Goal: Find specific page/section: Find specific page/section

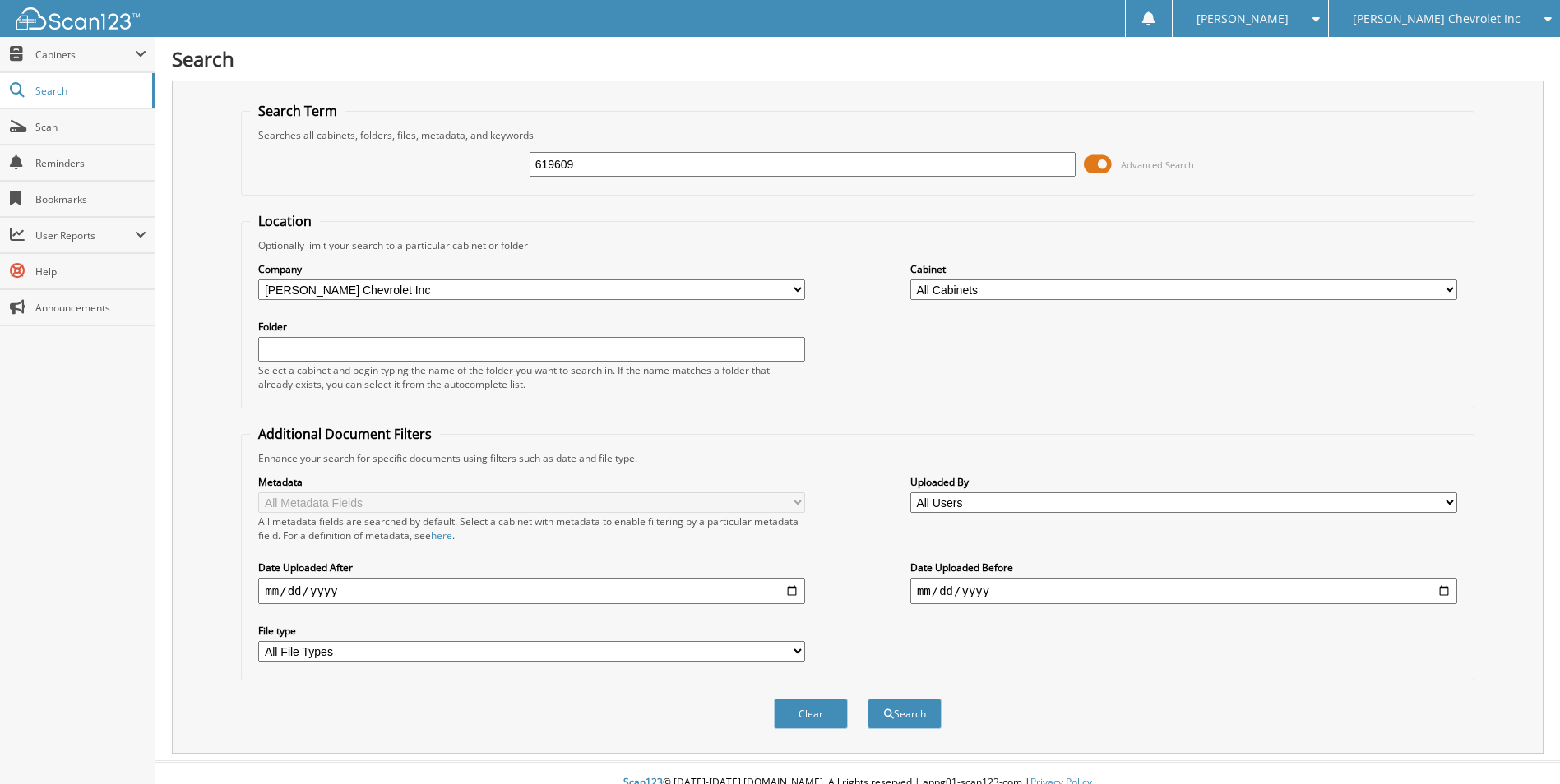
type input "619609"
click at [868, 699] on button "Search" at bounding box center [905, 714] width 74 height 30
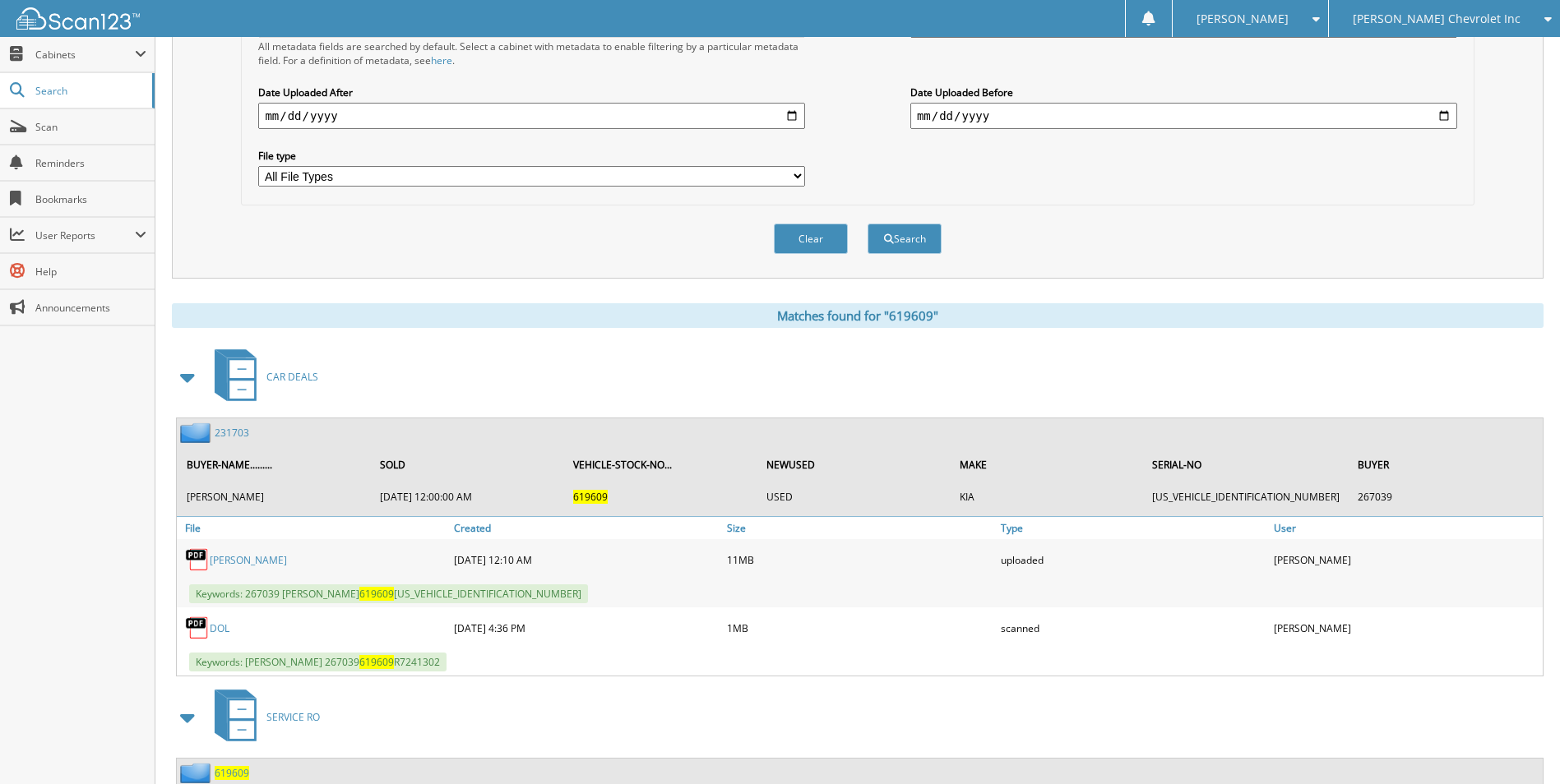
scroll to position [658, 0]
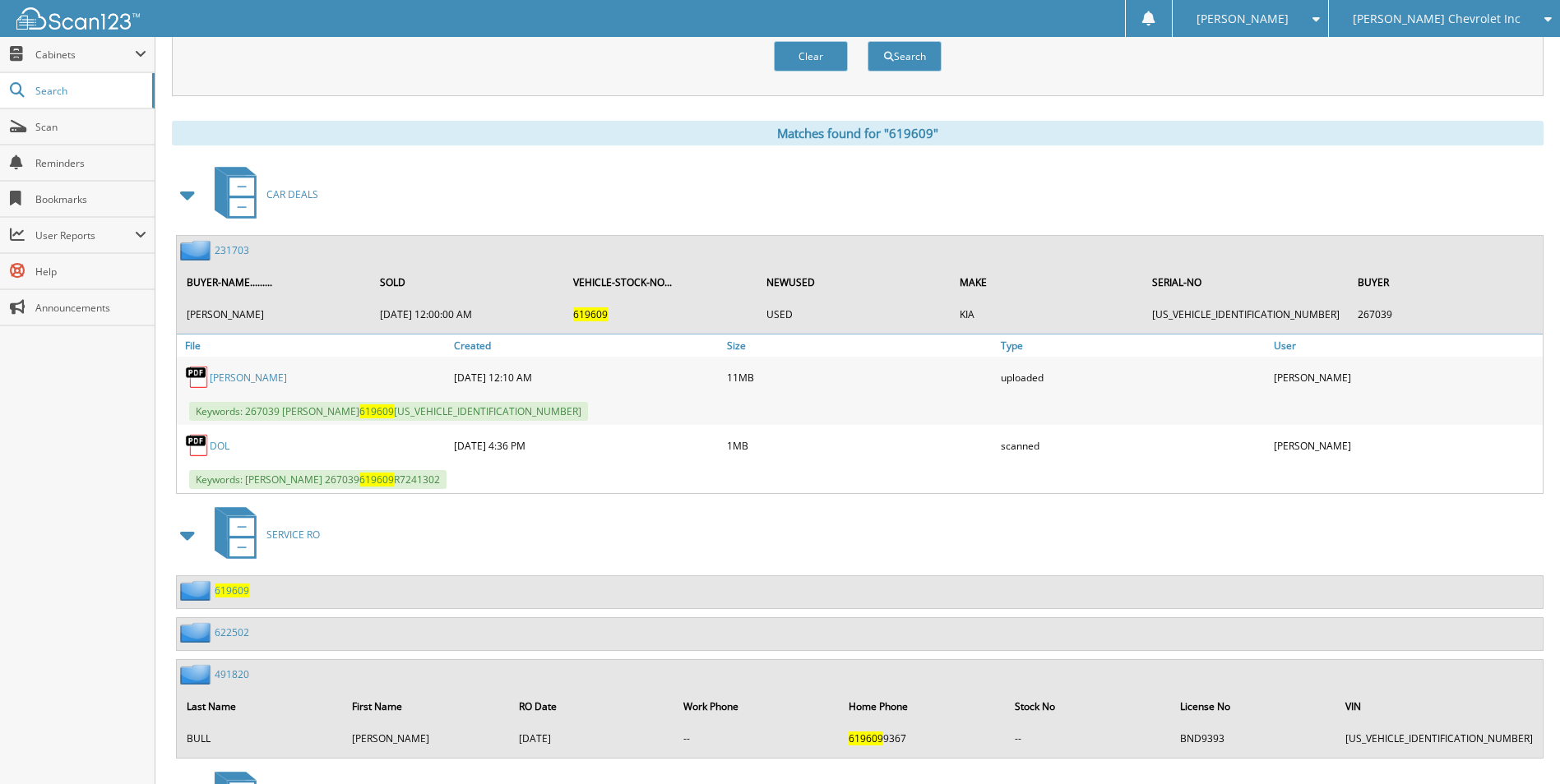
click at [260, 380] on link "ENGLHARDT_ZACHARY" at bounding box center [248, 378] width 77 height 14
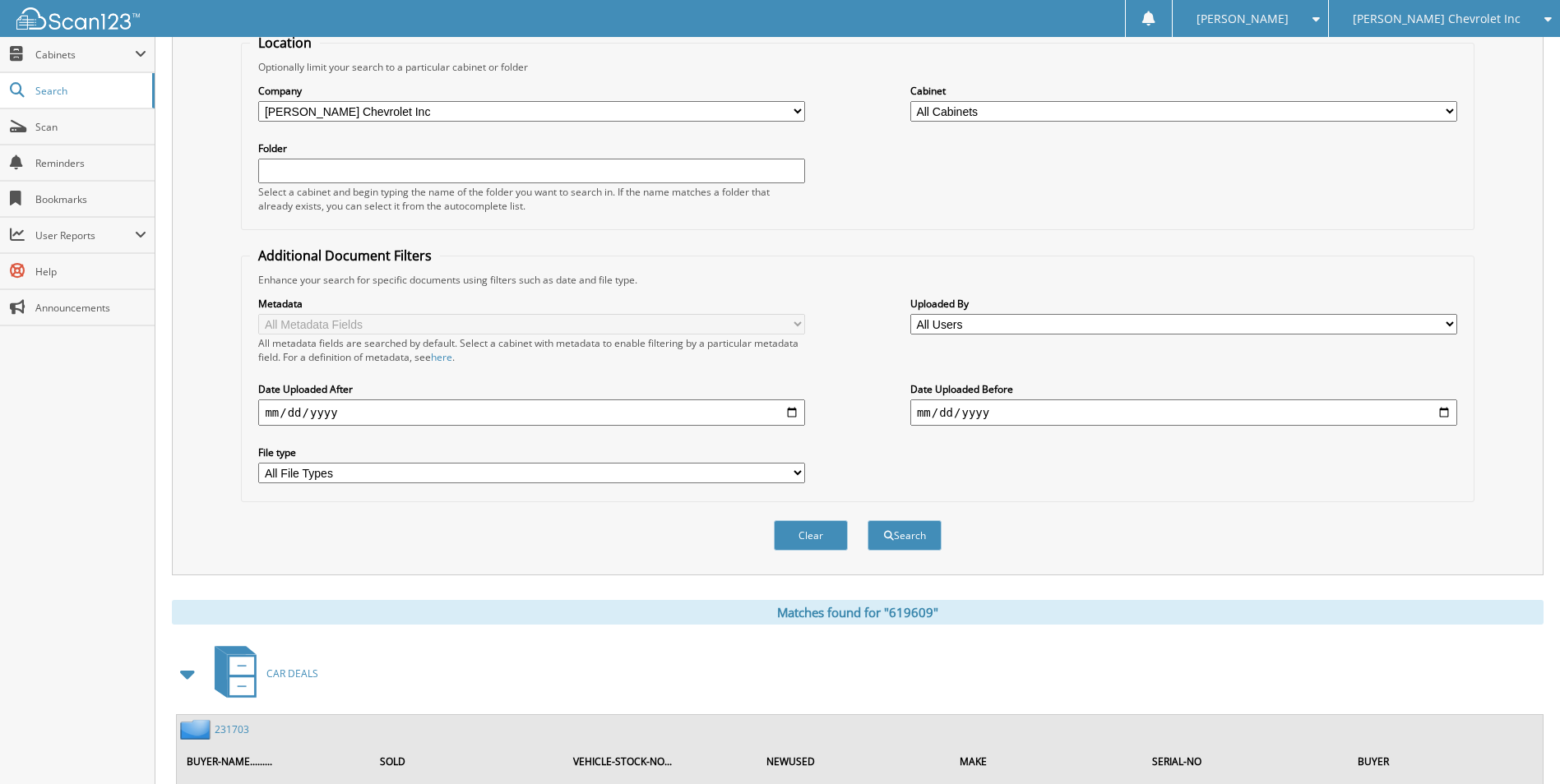
scroll to position [0, 0]
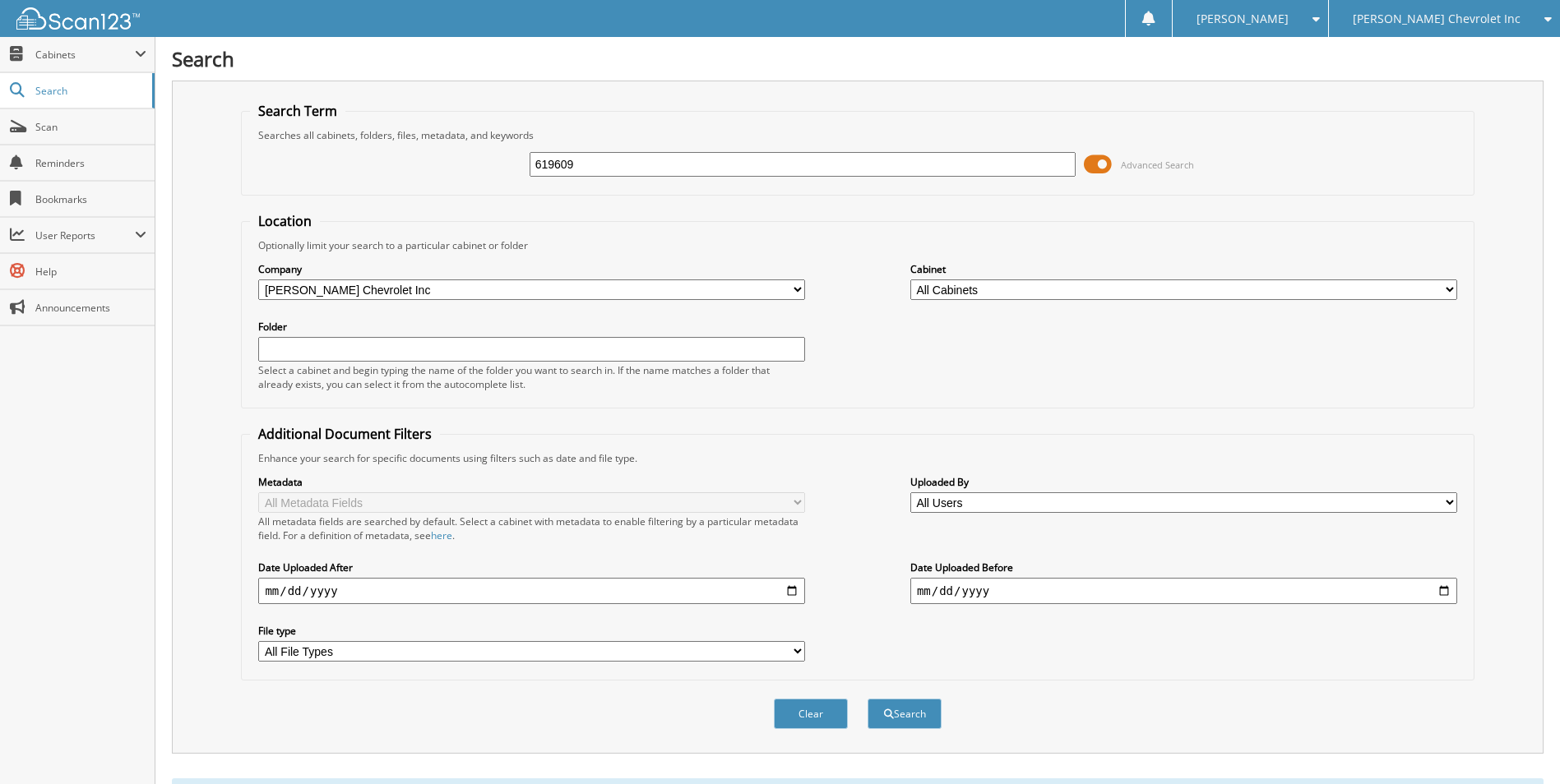
drag, startPoint x: 460, startPoint y: 150, endPoint x: 444, endPoint y: 146, distance: 16.5
click at [445, 149] on div "619609 Advanced Search" at bounding box center [856, 164] width 1214 height 45
click at [1095, 163] on span at bounding box center [1097, 164] width 28 height 25
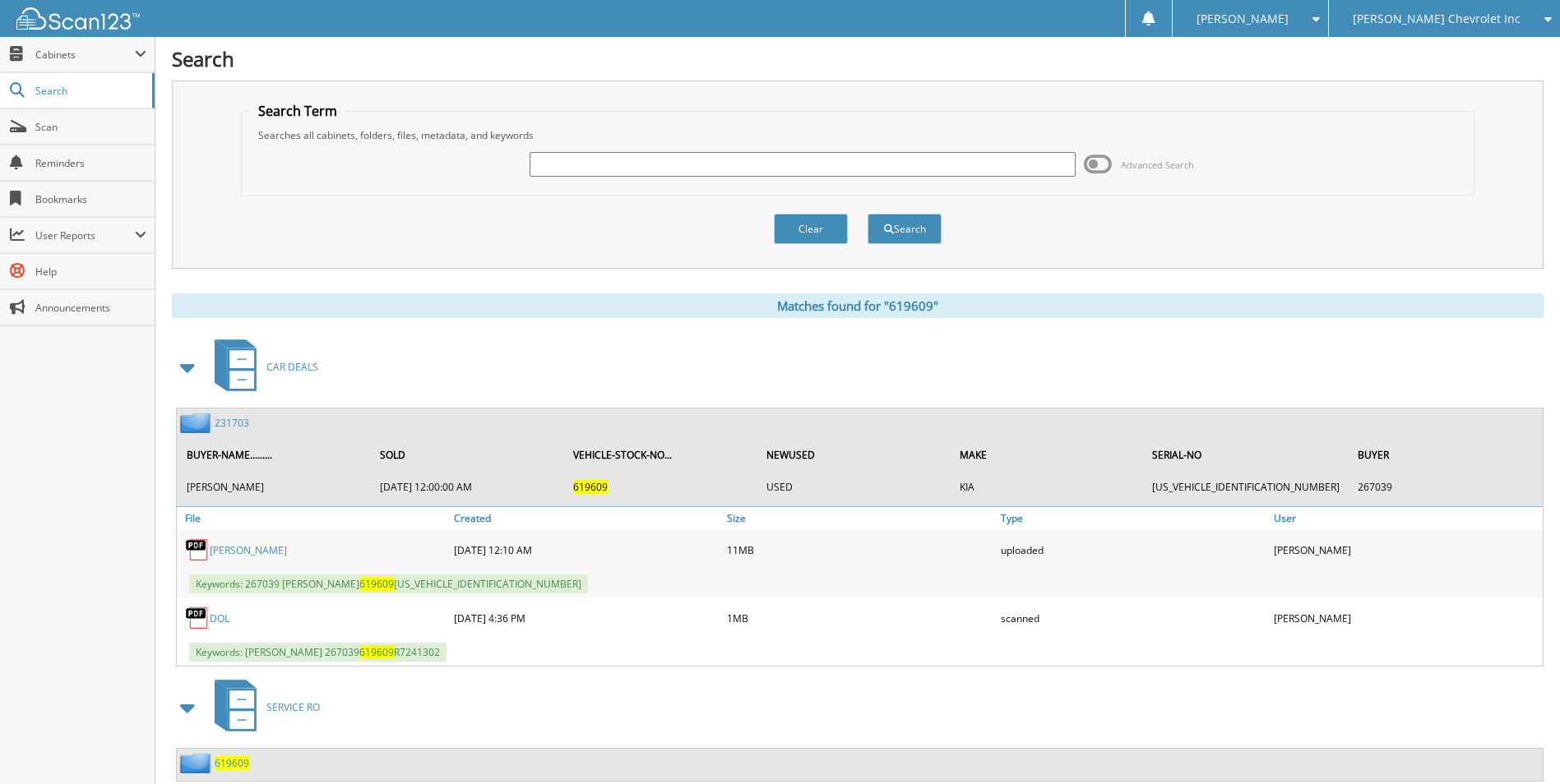
click at [626, 161] on input "text" at bounding box center [803, 164] width 547 height 25
click at [622, 162] on input "text" at bounding box center [803, 164] width 547 height 25
type input "619704"
click at [868, 214] on button "Search" at bounding box center [905, 229] width 74 height 30
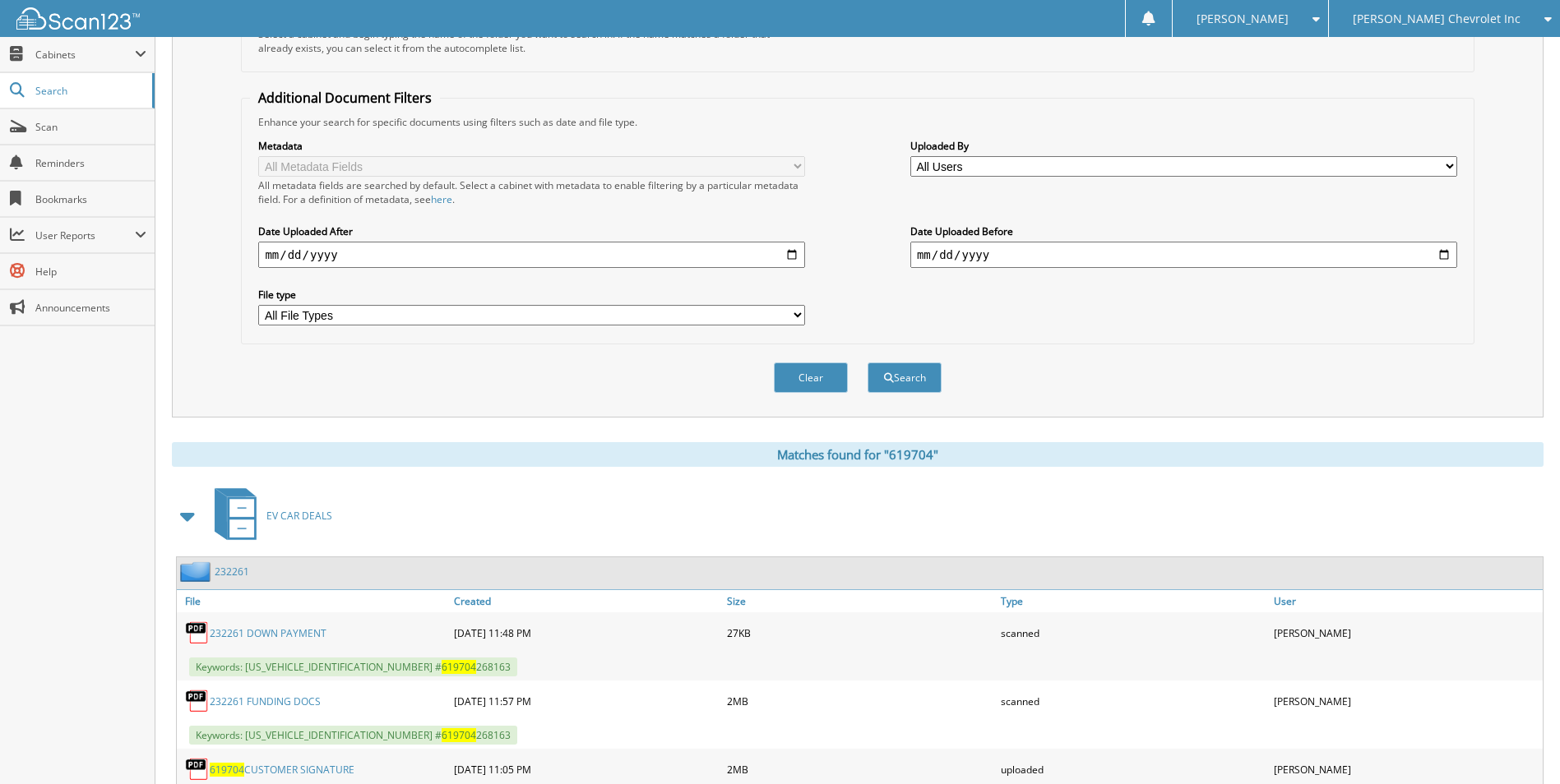
scroll to position [494, 0]
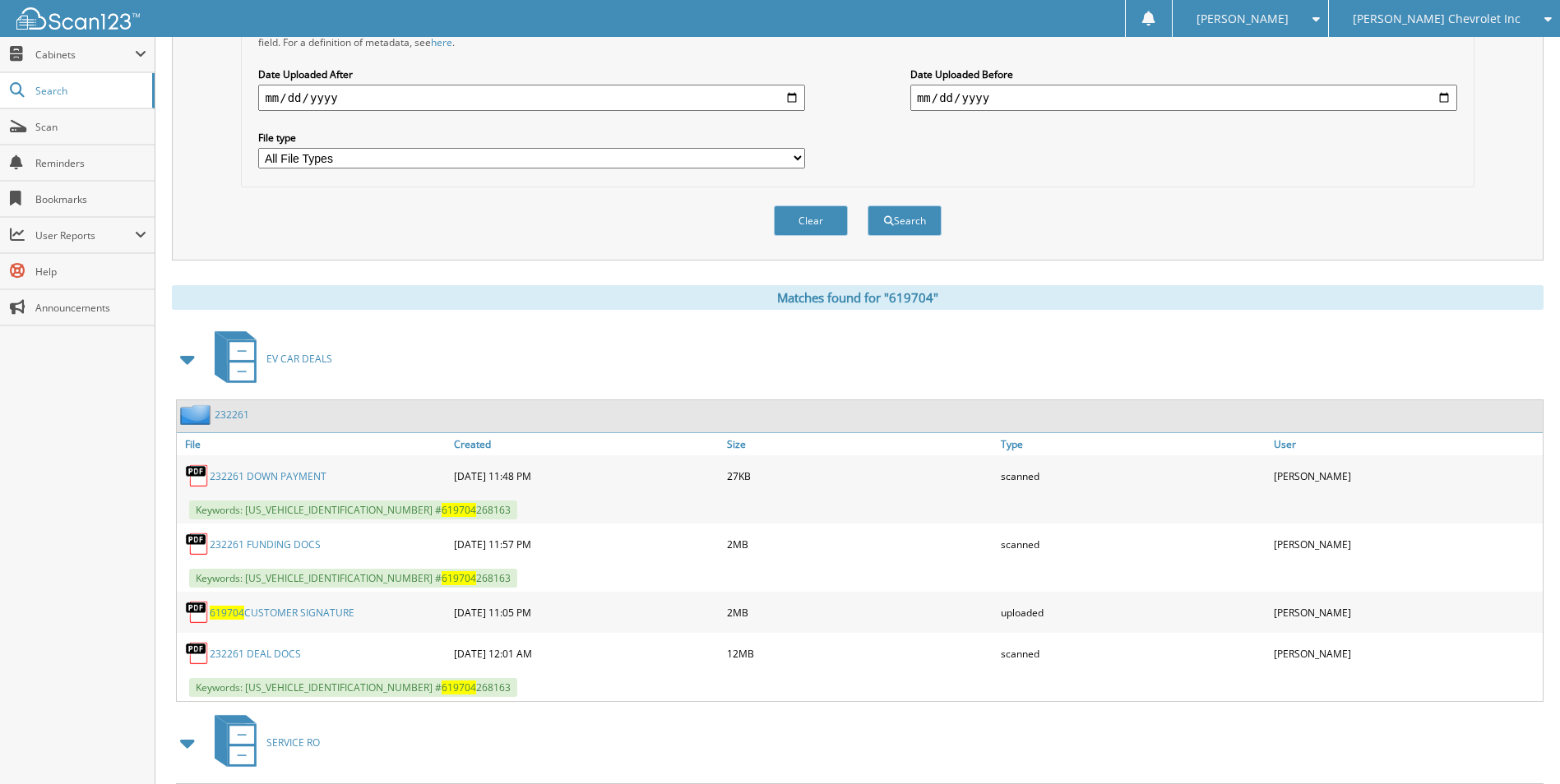
click at [262, 649] on link "232261 DEAL DOCS" at bounding box center [255, 653] width 91 height 14
